Goal: Information Seeking & Learning: Learn about a topic

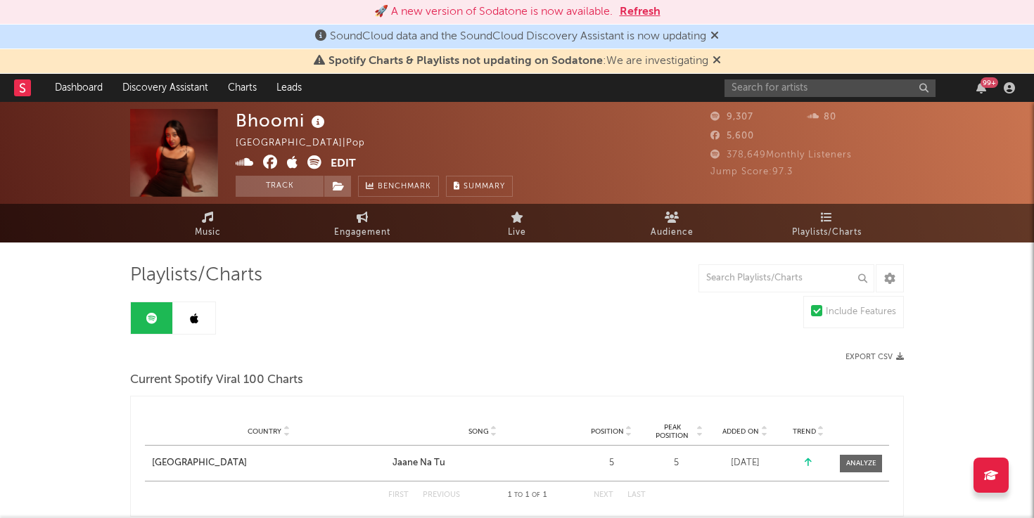
click at [834, 230] on span "Playlists/Charts" at bounding box center [827, 232] width 70 height 17
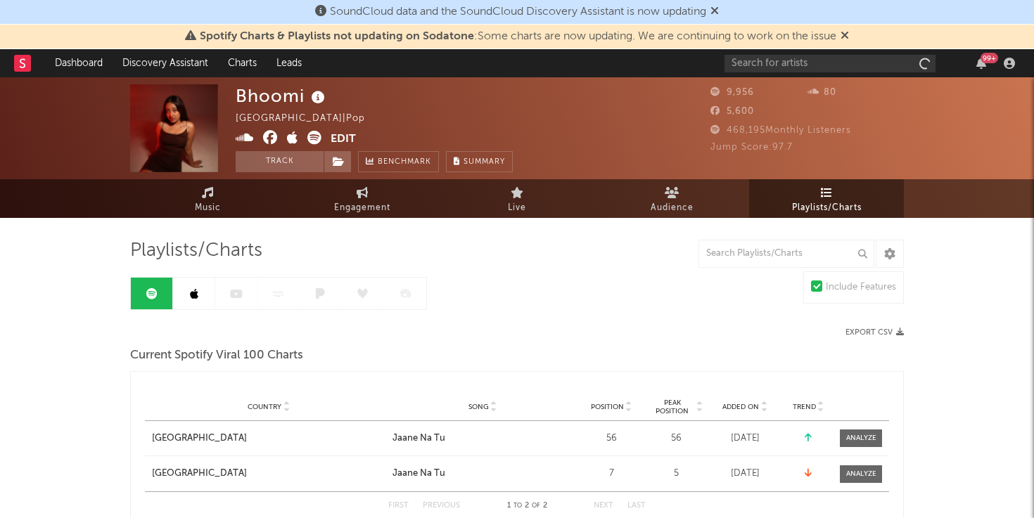
click at [809, 197] on link "Playlists/Charts" at bounding box center [826, 198] width 155 height 39
click at [190, 285] on link at bounding box center [194, 294] width 42 height 32
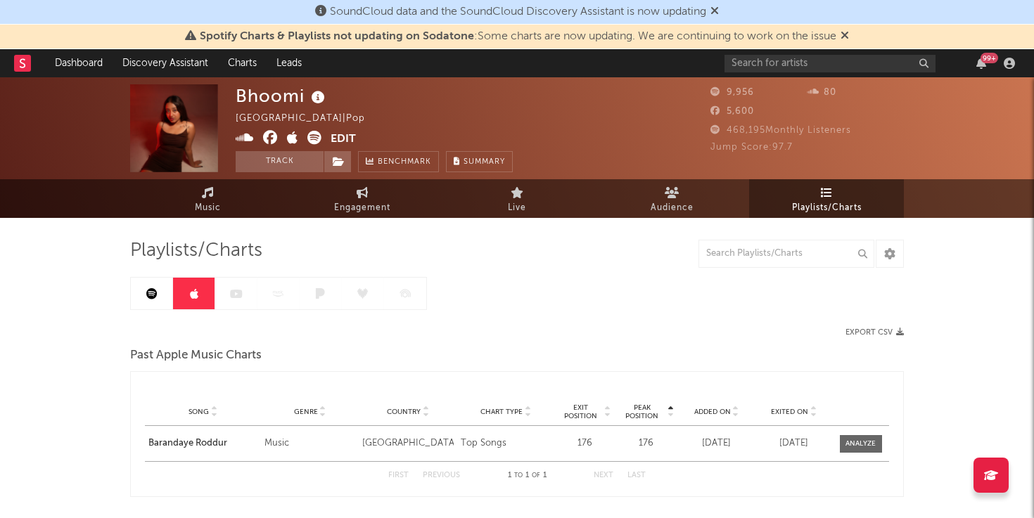
click at [146, 302] on link at bounding box center [152, 294] width 42 height 32
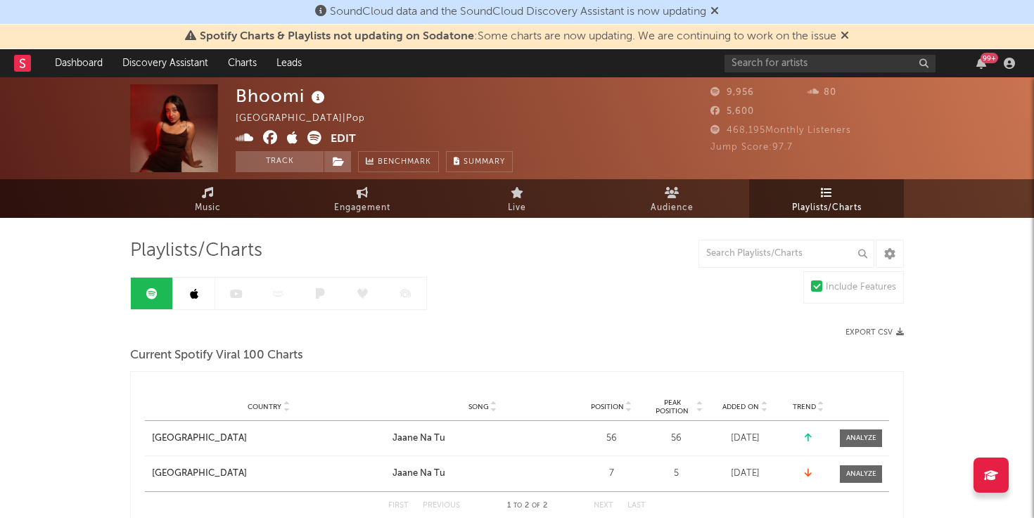
click at [805, 198] on link "Playlists/Charts" at bounding box center [826, 198] width 155 height 39
click at [143, 245] on span "Playlists/Charts" at bounding box center [196, 251] width 132 height 17
click at [206, 245] on span "Playlists/Charts" at bounding box center [196, 251] width 132 height 17
click at [267, 245] on div "Playlists/Charts" at bounding box center [517, 251] width 774 height 24
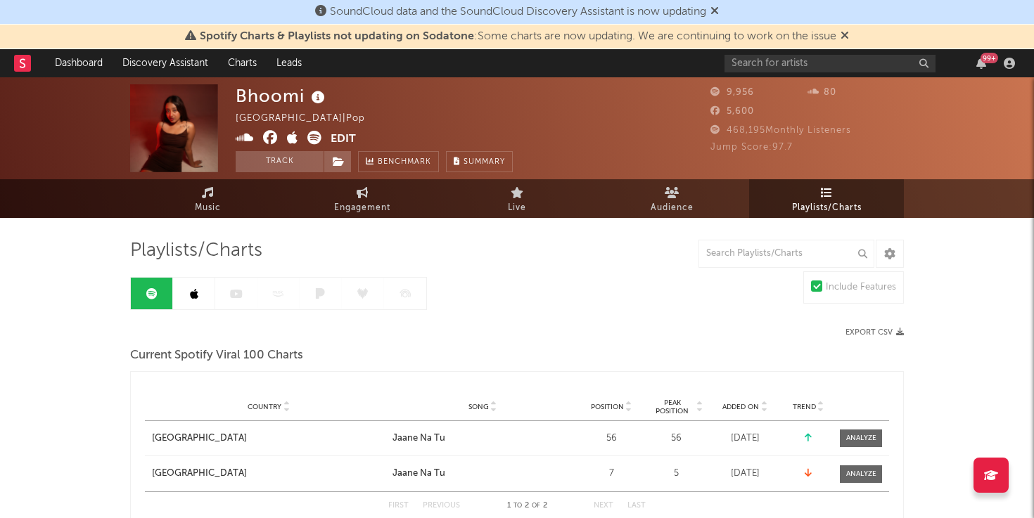
click at [267, 245] on div "Playlists/Charts" at bounding box center [517, 251] width 774 height 24
